Goal: Find specific page/section: Find specific page/section

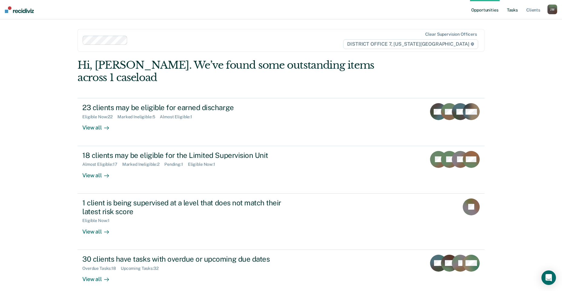
click at [512, 10] on link "Tasks" at bounding box center [512, 9] width 13 height 19
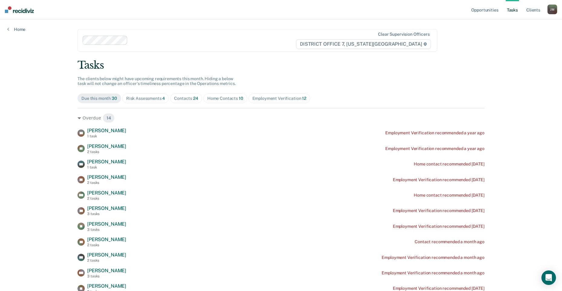
click at [233, 102] on span "Home Contacts 10" at bounding box center [225, 98] width 44 height 10
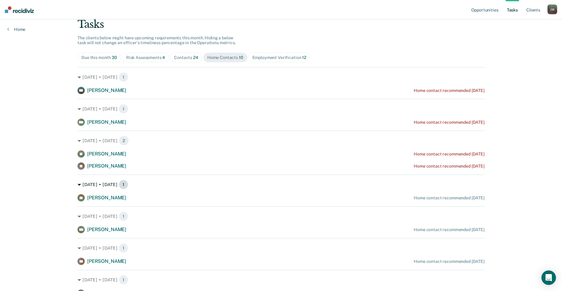
scroll to position [30, 0]
